Goal: Find specific page/section: Find specific page/section

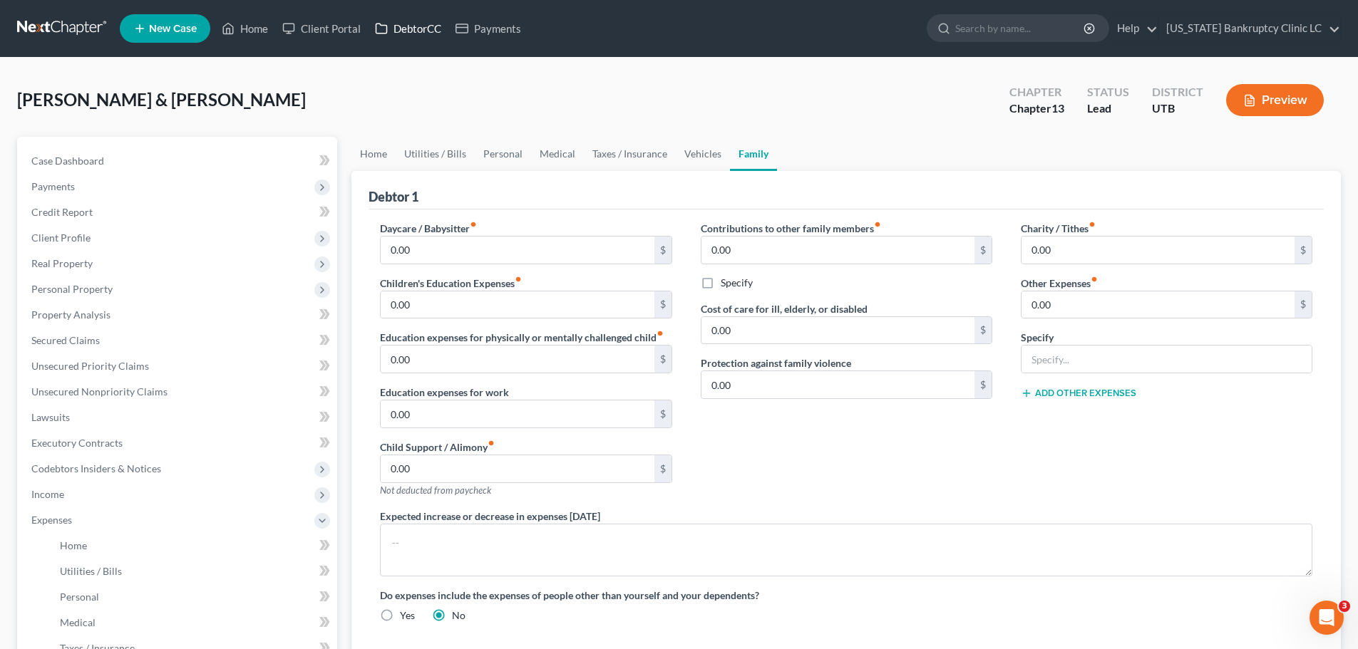
click at [408, 31] on link "DebtorCC" at bounding box center [408, 29] width 81 height 26
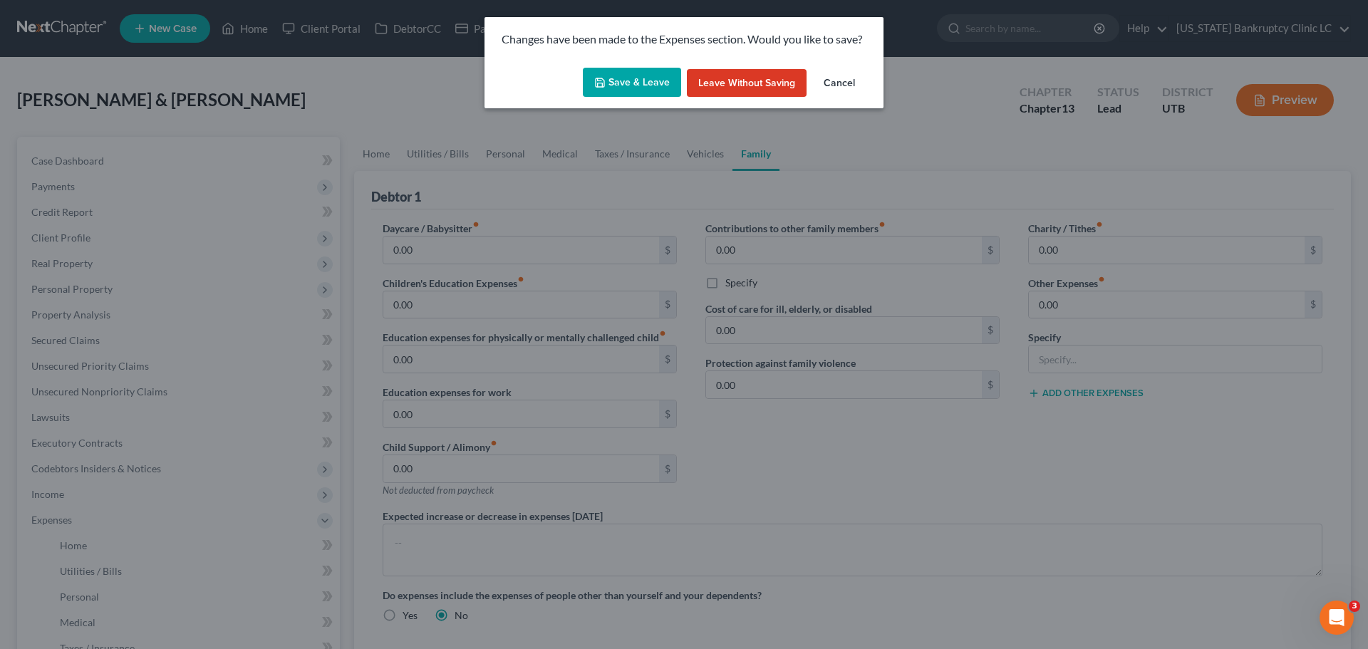
click at [850, 88] on button "Cancel" at bounding box center [839, 83] width 54 height 29
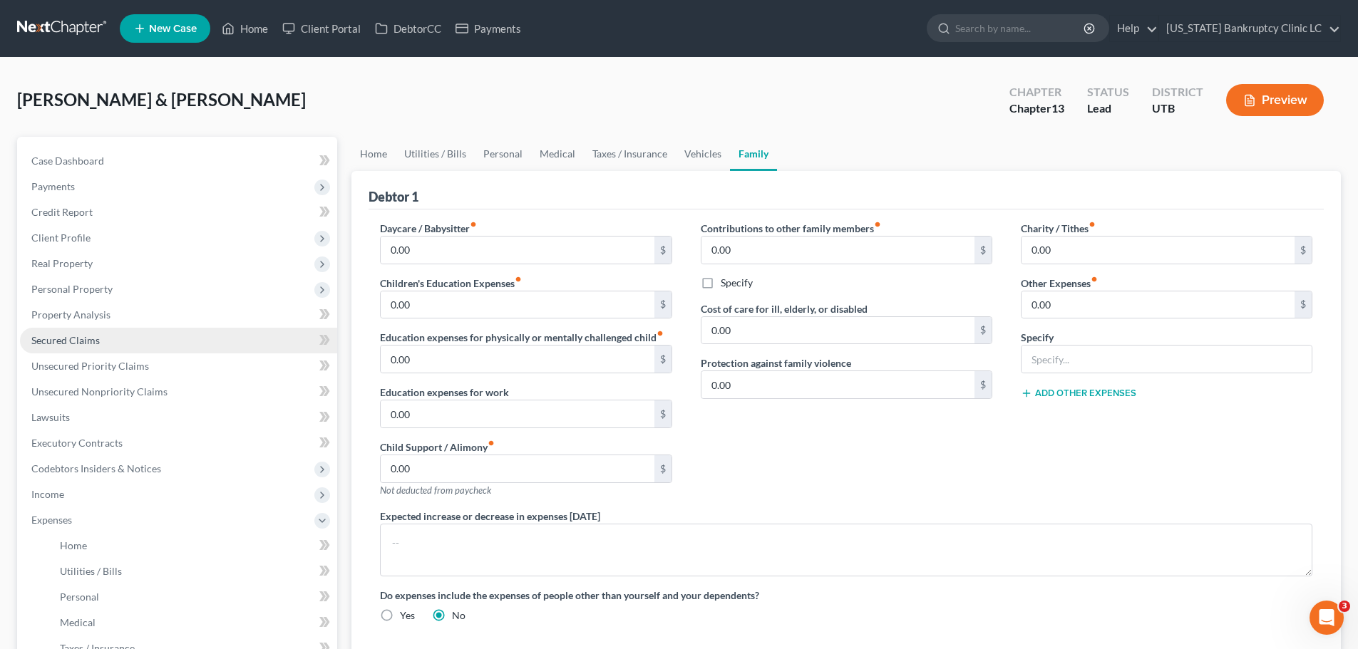
click at [109, 331] on link "Secured Claims" at bounding box center [178, 341] width 317 height 26
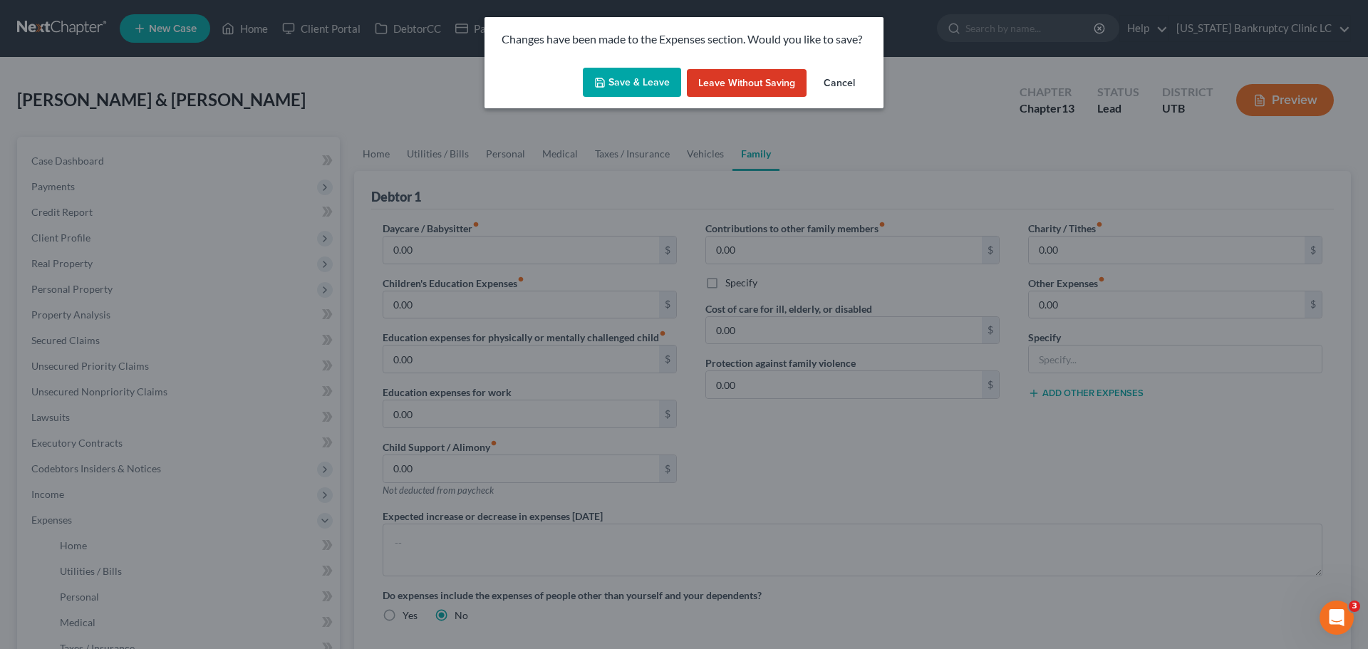
click at [622, 68] on button "Save & Leave" at bounding box center [632, 83] width 98 height 30
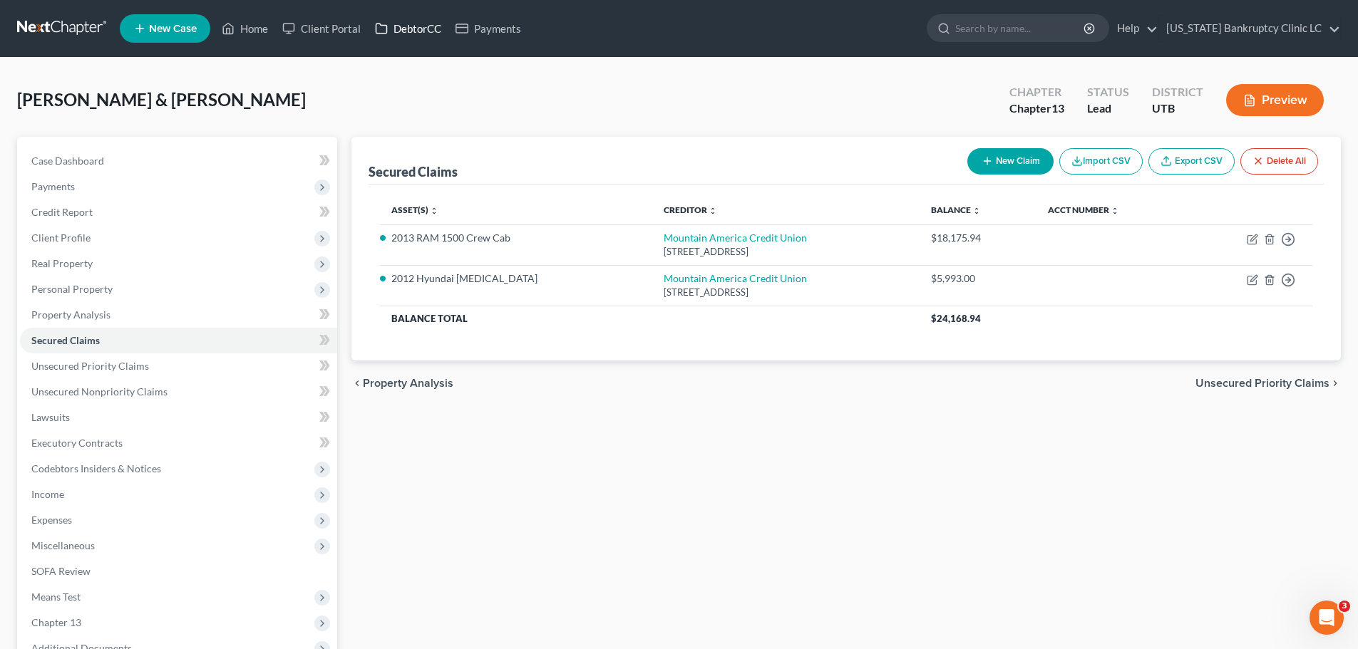
click at [408, 24] on link "DebtorCC" at bounding box center [408, 29] width 81 height 26
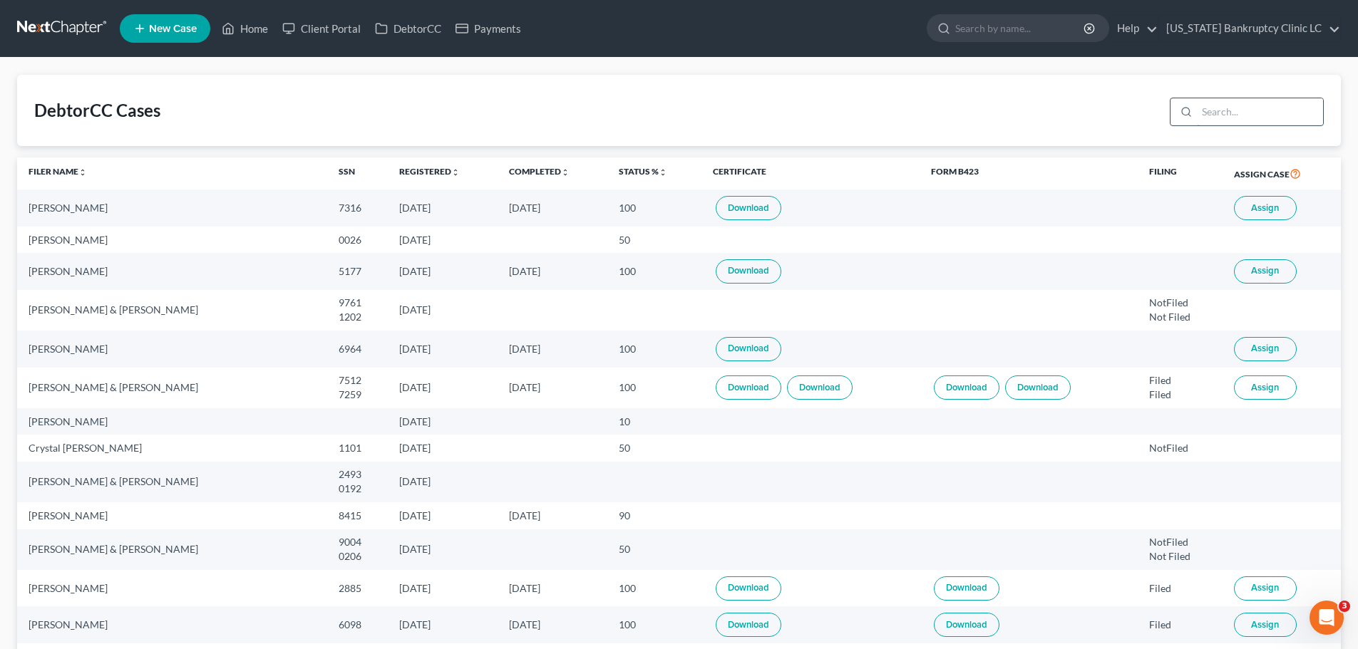
click at [1240, 113] on input "search" at bounding box center [1260, 111] width 126 height 27
type input "[PERSON_NAME]"
